Goal: Transaction & Acquisition: Purchase product/service

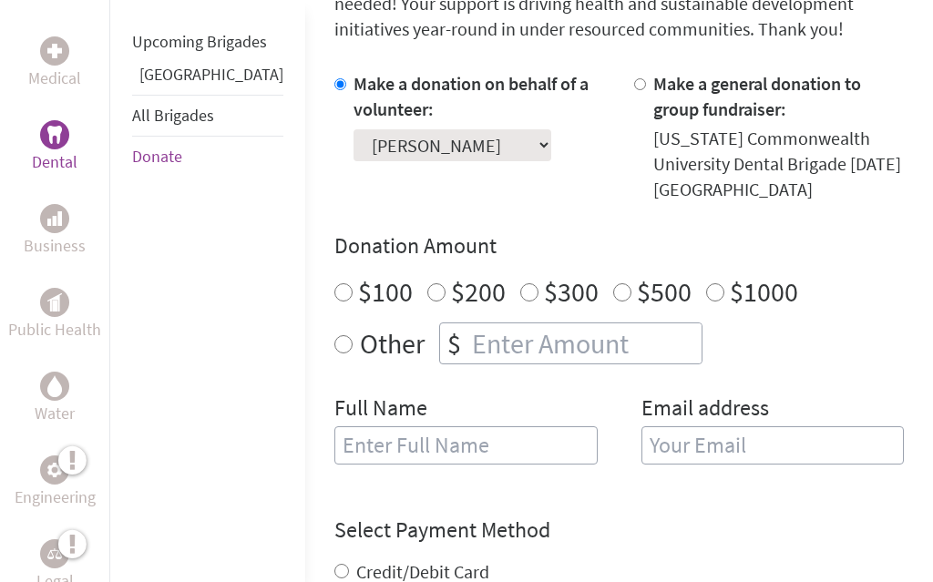
scroll to position [544, 0]
click at [334, 293] on input "$100" at bounding box center [343, 291] width 18 height 18
radio input "true"
type input "[PERSON_NAME]"
click at [567, 511] on form "Make a donation on behalf of a volunteer: Select a volunteer... [PERSON_NAME] […" at bounding box center [618, 457] width 569 height 774
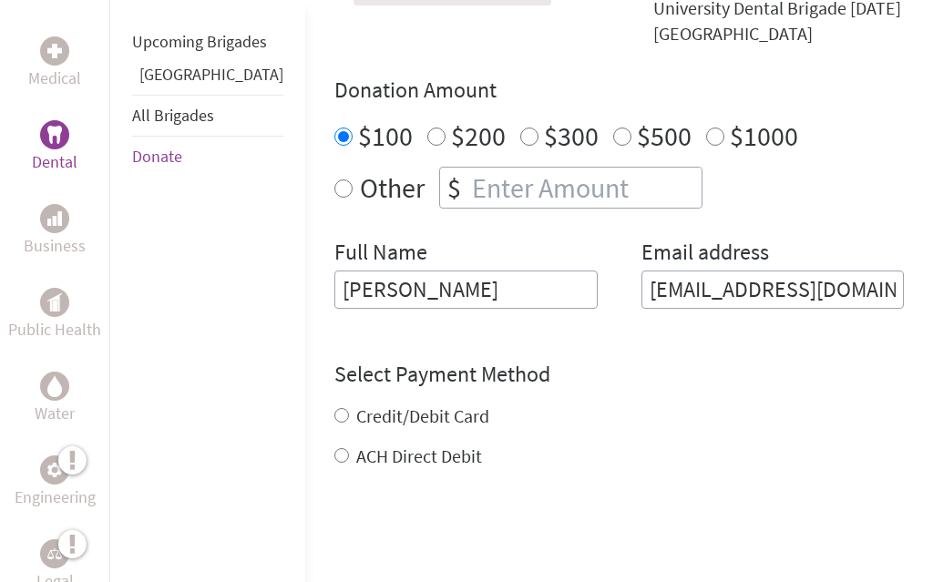
scroll to position [716, 0]
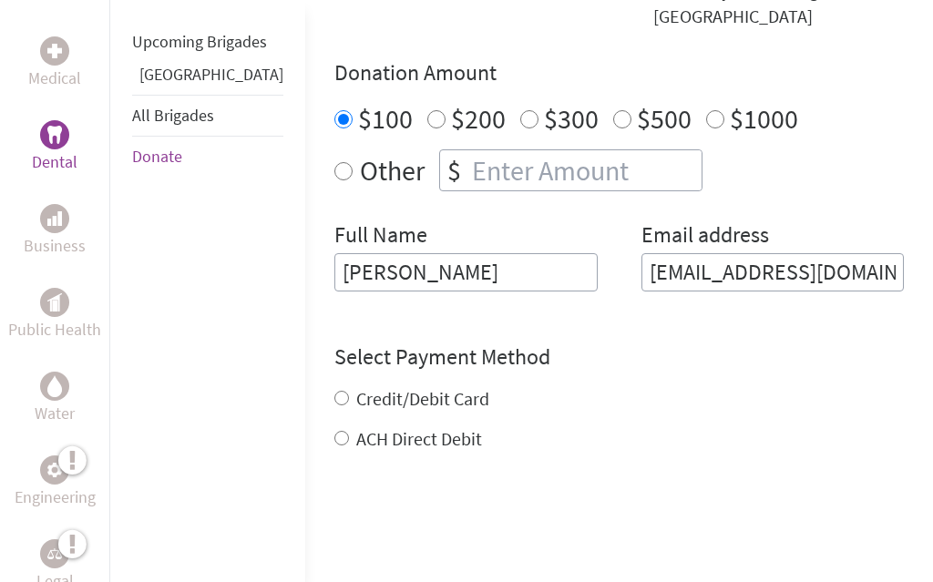
type input "[EMAIL_ADDRESS][DOMAIN_NAME]"
click at [334, 401] on div "Credit/Debit Card ACH Direct Debit" at bounding box center [618, 419] width 569 height 66
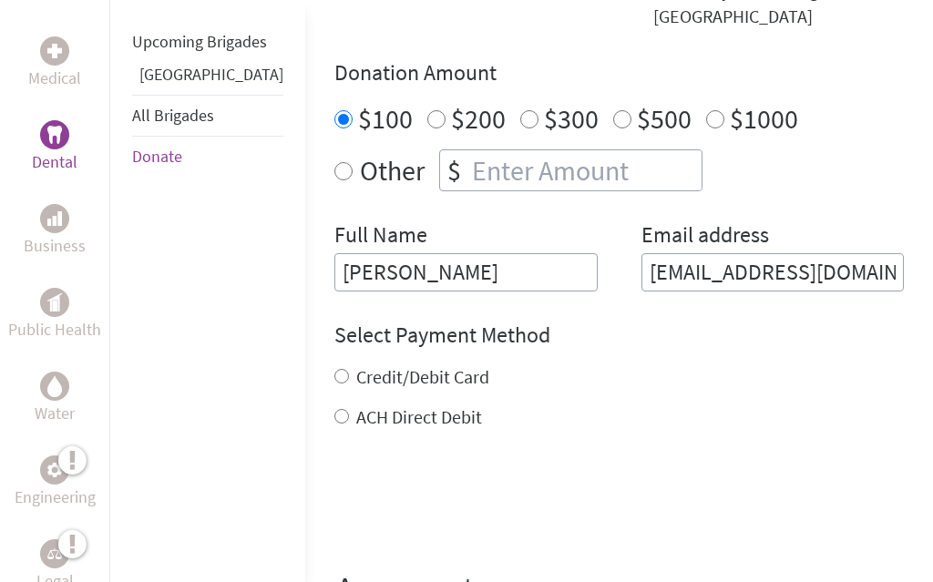
click at [334, 379] on input "Credit/Debit Card" at bounding box center [341, 376] width 15 height 15
radio input "true"
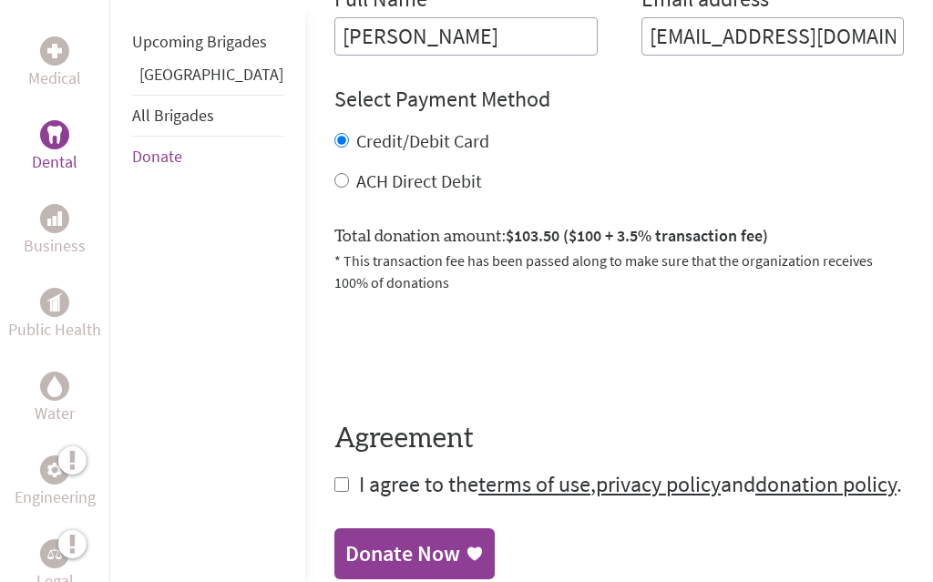
scroll to position [962, 0]
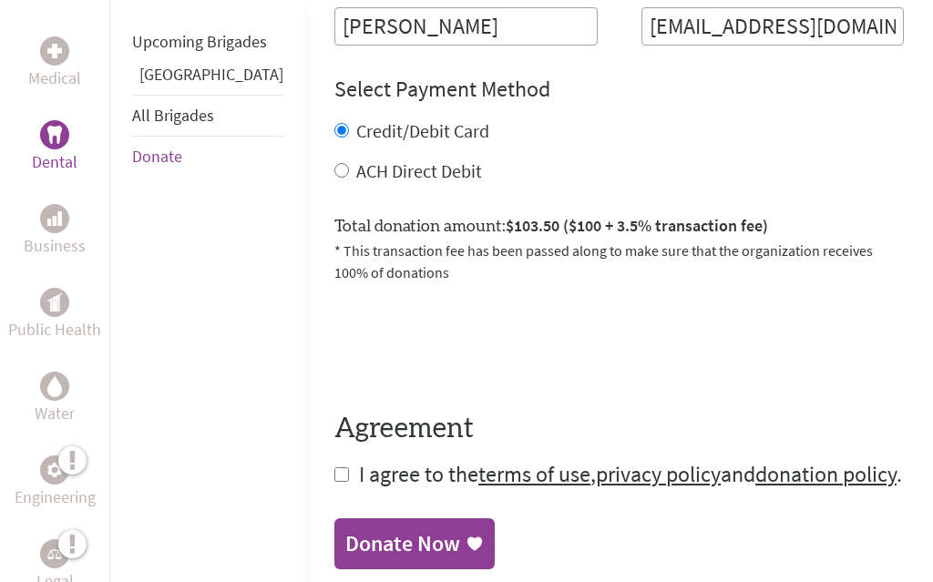
click at [334, 171] on input "ACH Direct Debit" at bounding box center [341, 170] width 15 height 15
radio input "true"
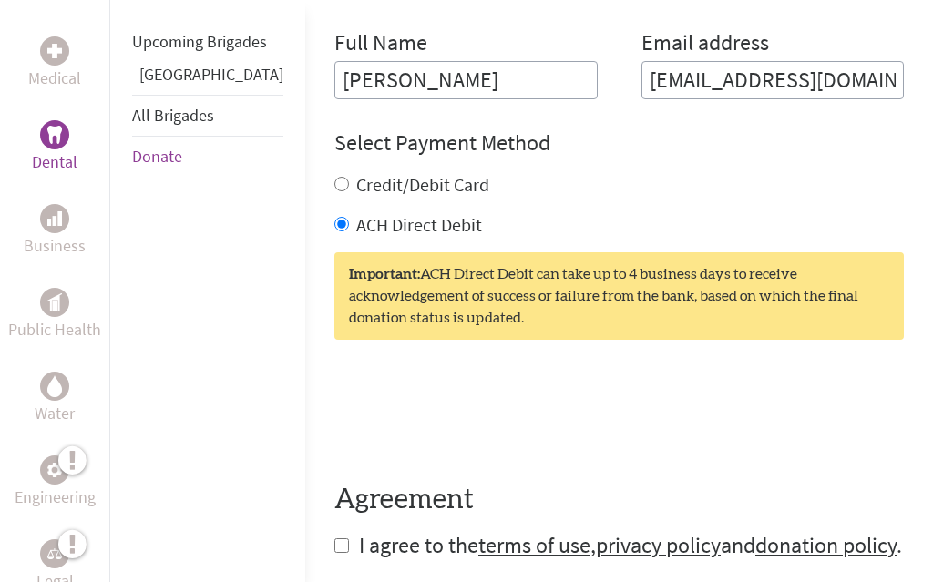
scroll to position [908, 0]
click at [334, 185] on input "Credit/Debit Card" at bounding box center [341, 184] width 15 height 15
radio input "true"
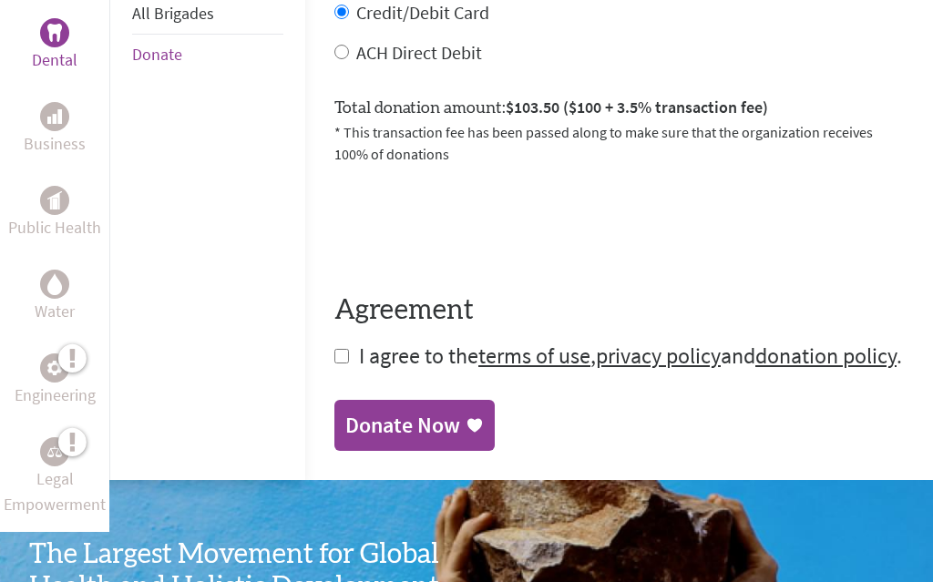
scroll to position [1080, 0]
click at [334, 358] on input "checkbox" at bounding box center [341, 356] width 15 height 15
checkbox input "true"
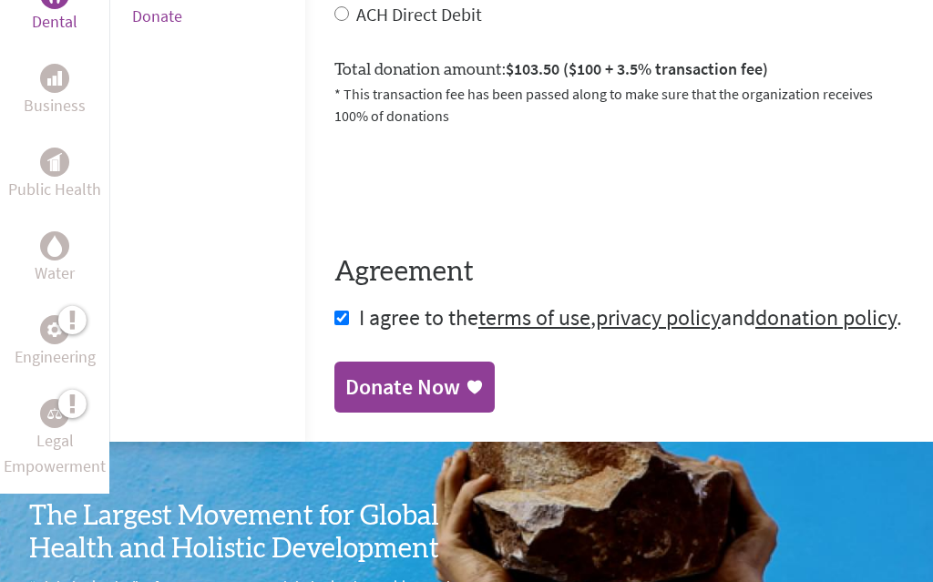
scroll to position [1149, 0]
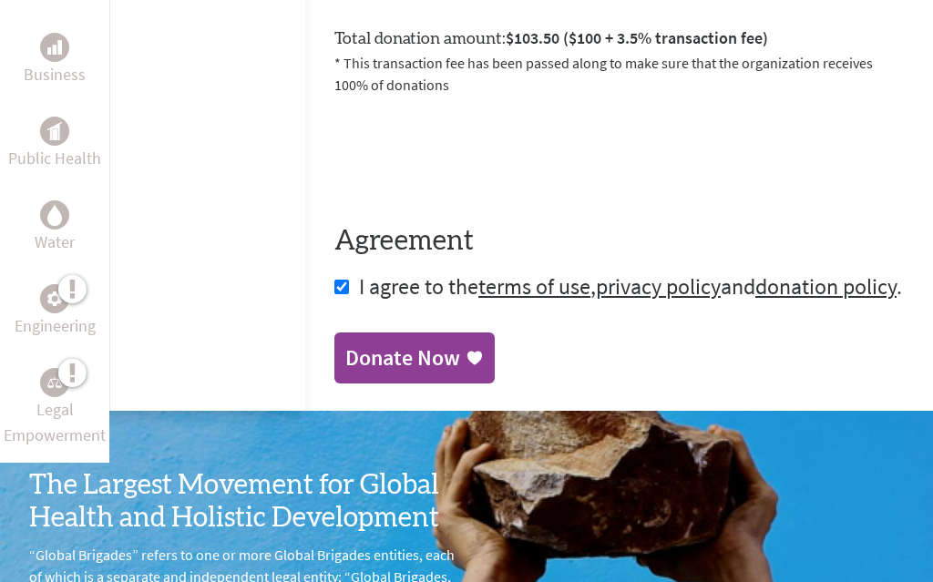
click at [345, 351] on div "Donate Now" at bounding box center [402, 357] width 115 height 29
